Goal: Information Seeking & Learning: Learn about a topic

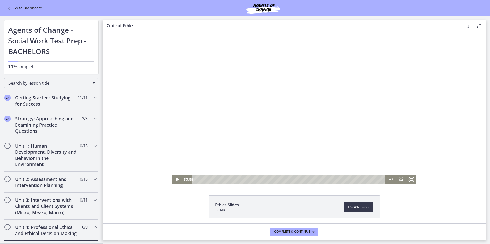
scroll to position [128, 0]
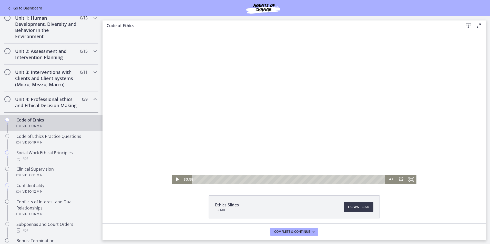
click at [288, 140] on div at bounding box center [294, 107] width 244 height 153
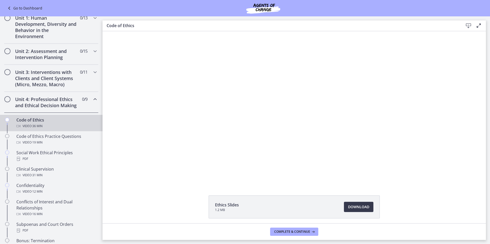
click at [288, 140] on div at bounding box center [294, 107] width 244 height 153
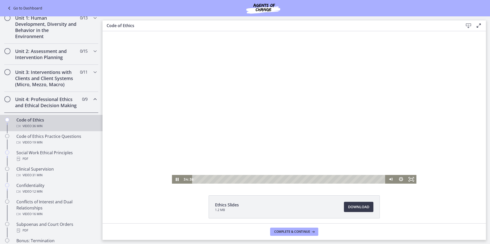
click at [375, 131] on div at bounding box center [294, 107] width 244 height 153
click at [336, 94] on div at bounding box center [294, 107] width 244 height 153
click at [336, 109] on div at bounding box center [294, 107] width 244 height 153
click at [334, 103] on div at bounding box center [294, 107] width 244 height 153
click at [66, 146] on div "Video · 19 min" at bounding box center [56, 143] width 80 height 6
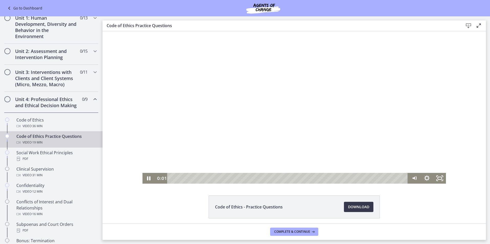
click at [305, 119] on div at bounding box center [294, 107] width 304 height 153
click at [333, 171] on div at bounding box center [294, 107] width 304 height 153
click at [173, 178] on div "0:14" at bounding box center [288, 178] width 233 height 11
click at [172, 179] on div "0:02" at bounding box center [288, 178] width 233 height 11
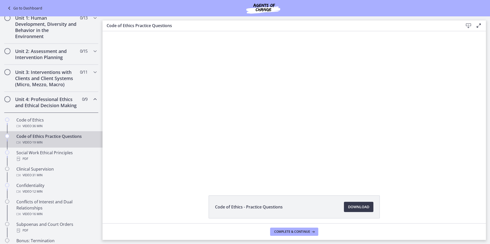
click at [209, 151] on div at bounding box center [294, 107] width 304 height 153
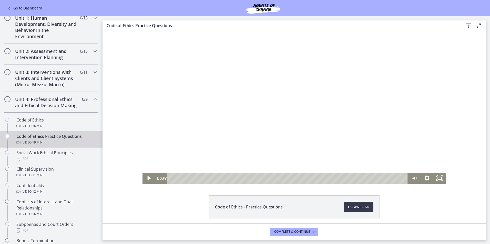
click at [214, 141] on div at bounding box center [294, 107] width 304 height 153
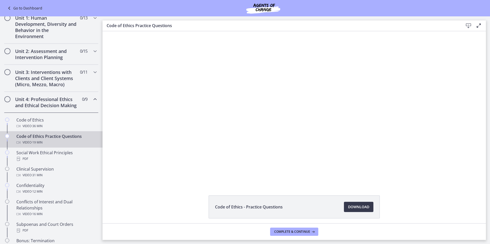
click at [214, 141] on div at bounding box center [294, 107] width 304 height 153
click at [273, 140] on div at bounding box center [294, 107] width 304 height 153
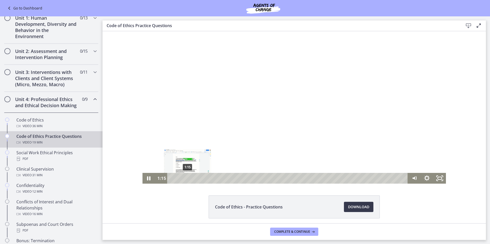
click at [186, 178] on div "1:15" at bounding box center [288, 178] width 233 height 11
click at [192, 178] on div "1:49" at bounding box center [288, 178] width 233 height 11
click at [214, 178] on div "3:33" at bounding box center [288, 178] width 233 height 11
click at [221, 179] on div "4:06" at bounding box center [288, 178] width 233 height 11
click at [229, 177] on div "4:45" at bounding box center [288, 178] width 233 height 11
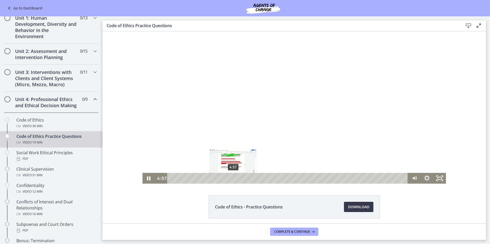
click at [231, 178] on div "4:57" at bounding box center [288, 178] width 233 height 11
click at [238, 179] on div "5:31" at bounding box center [288, 178] width 233 height 11
click at [241, 178] on div "5:43" at bounding box center [288, 178] width 233 height 11
click at [356, 114] on div at bounding box center [294, 107] width 304 height 153
click at [365, 106] on div at bounding box center [294, 107] width 304 height 153
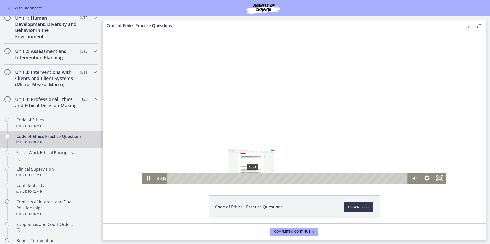
click at [251, 178] on div "6:30" at bounding box center [288, 178] width 233 height 11
click at [257, 178] on div "7:00" at bounding box center [288, 178] width 233 height 11
click at [262, 178] on div "7:27" at bounding box center [288, 178] width 233 height 11
click at [268, 178] on div "7:52" at bounding box center [288, 178] width 233 height 11
click at [269, 178] on div "Playbar" at bounding box center [271, 179] width 4 height 4
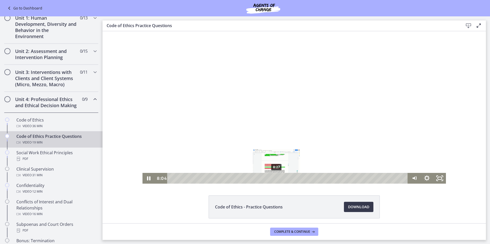
click at [275, 179] on div "8:27" at bounding box center [288, 178] width 233 height 11
click at [278, 179] on div "8:41" at bounding box center [288, 178] width 233 height 11
click at [331, 130] on div at bounding box center [294, 107] width 304 height 153
click at [384, 126] on div at bounding box center [294, 107] width 304 height 153
click at [284, 180] on div "9:13" at bounding box center [288, 178] width 233 height 11
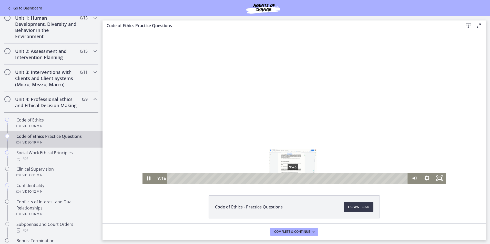
click at [291, 178] on div "9:46" at bounding box center [288, 178] width 233 height 11
click at [296, 179] on div "10:11" at bounding box center [288, 178] width 233 height 11
click at [301, 179] on div "10:32" at bounding box center [288, 178] width 233 height 11
click at [304, 178] on div "10:50" at bounding box center [288, 178] width 233 height 11
click at [307, 178] on div "11:02" at bounding box center [288, 178] width 233 height 11
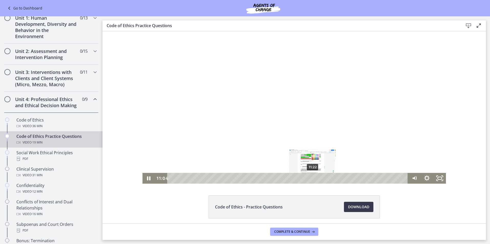
click at [311, 179] on div "11:22" at bounding box center [288, 178] width 233 height 11
click at [314, 178] on div "11:35" at bounding box center [288, 178] width 233 height 11
click at [316, 179] on div "11:45" at bounding box center [288, 178] width 233 height 11
click at [318, 178] on div "11:58" at bounding box center [288, 178] width 233 height 11
click at [341, 114] on div at bounding box center [294, 107] width 304 height 153
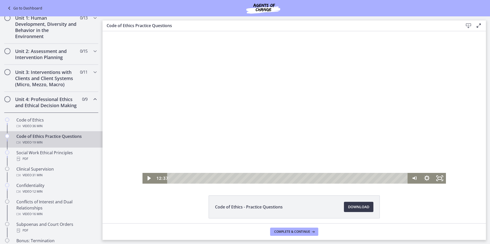
click at [291, 119] on div at bounding box center [294, 107] width 304 height 153
click at [334, 178] on div "13:11" at bounding box center [288, 178] width 233 height 11
click at [340, 178] on div "13:43" at bounding box center [288, 178] width 233 height 11
click at [344, 179] on div "14:03" at bounding box center [288, 178] width 233 height 11
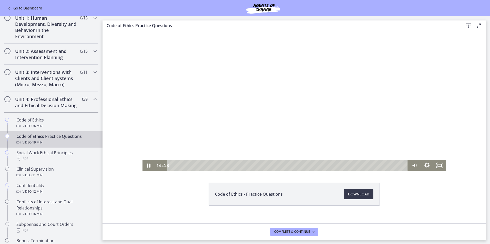
scroll to position [20, 0]
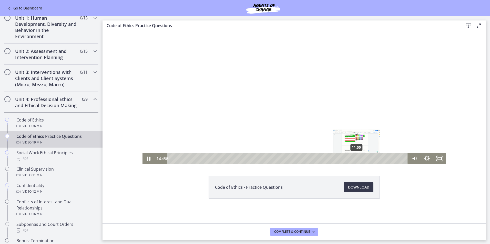
click at [355, 159] on div "14:55" at bounding box center [288, 159] width 233 height 11
click at [359, 159] on div "15:14" at bounding box center [288, 159] width 233 height 11
click at [336, 124] on div at bounding box center [294, 88] width 304 height 153
click at [333, 127] on div at bounding box center [294, 88] width 304 height 153
click at [363, 160] on div "15:34" at bounding box center [288, 159] width 233 height 11
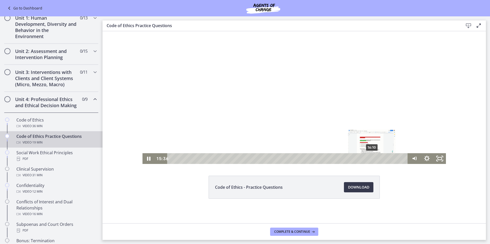
click at [370, 157] on div "16:10" at bounding box center [288, 159] width 233 height 11
click at [373, 158] on div "16:25" at bounding box center [288, 159] width 233 height 11
click at [377, 158] on div "16:43" at bounding box center [288, 159] width 233 height 11
click at [382, 158] on div "17:05" at bounding box center [288, 159] width 233 height 11
click at [386, 158] on div "17:25" at bounding box center [288, 159] width 233 height 11
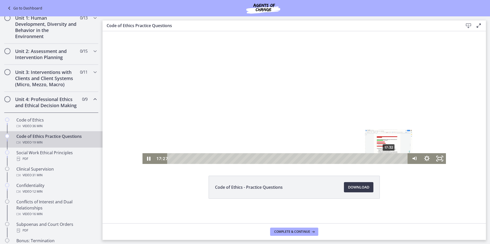
click at [387, 158] on div "Playbar" at bounding box center [388, 159] width 4 height 4
click at [389, 158] on div "17:38" at bounding box center [288, 159] width 233 height 11
click at [390, 158] on div "17:45" at bounding box center [288, 159] width 233 height 11
click at [261, 128] on div at bounding box center [294, 88] width 304 height 153
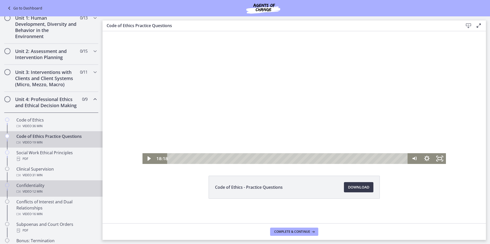
click at [54, 194] on div "Confidentiality Video · 12 min" at bounding box center [56, 189] width 80 height 12
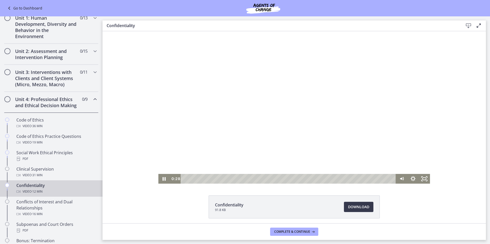
click at [364, 84] on div at bounding box center [294, 107] width 272 height 153
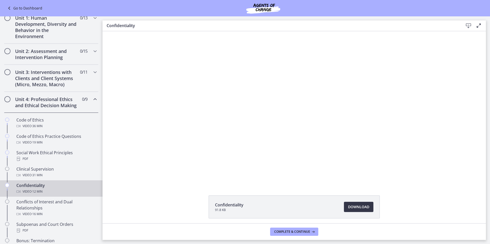
click at [345, 206] on link "Download Opens in a new window" at bounding box center [358, 207] width 29 height 10
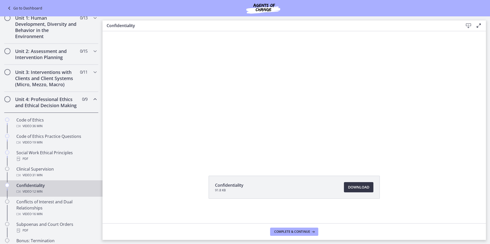
click at [344, 182] on link "Download Opens in a new window" at bounding box center [358, 187] width 29 height 10
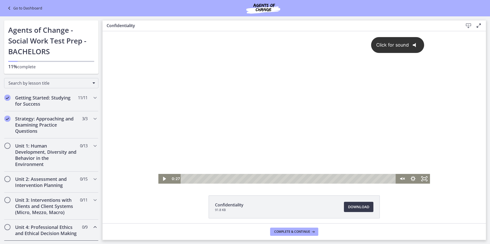
click at [269, 87] on div "Click for sound @keyframes VOLUME_SMALL_WAVE_FLASH { 0% { opacity: 0; } 33% { o…" at bounding box center [294, 102] width 272 height 143
click at [221, 121] on div at bounding box center [294, 107] width 272 height 153
click at [324, 162] on div at bounding box center [294, 107] width 272 height 153
click at [323, 118] on div at bounding box center [294, 107] width 272 height 153
click at [348, 104] on div at bounding box center [294, 107] width 272 height 153
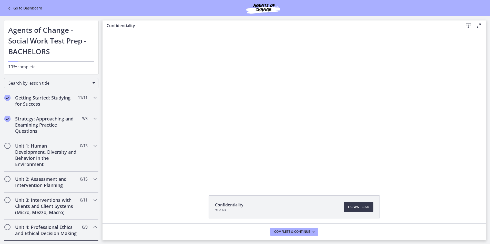
click at [348, 104] on div at bounding box center [294, 107] width 272 height 153
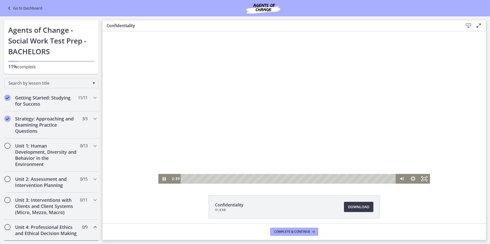
click at [263, 98] on div at bounding box center [294, 107] width 272 height 153
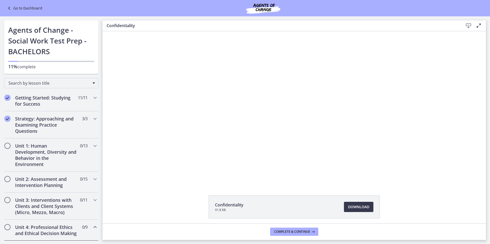
click at [268, 97] on div at bounding box center [294, 107] width 272 height 153
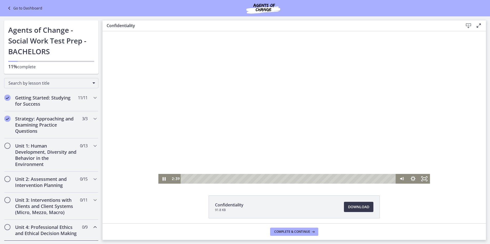
click at [269, 97] on div at bounding box center [294, 107] width 272 height 153
click at [339, 123] on div at bounding box center [294, 107] width 272 height 153
click at [316, 112] on div at bounding box center [294, 107] width 272 height 153
click at [315, 96] on div at bounding box center [294, 107] width 272 height 153
click at [322, 84] on div at bounding box center [294, 107] width 272 height 153
